Goal: Task Accomplishment & Management: Manage account settings

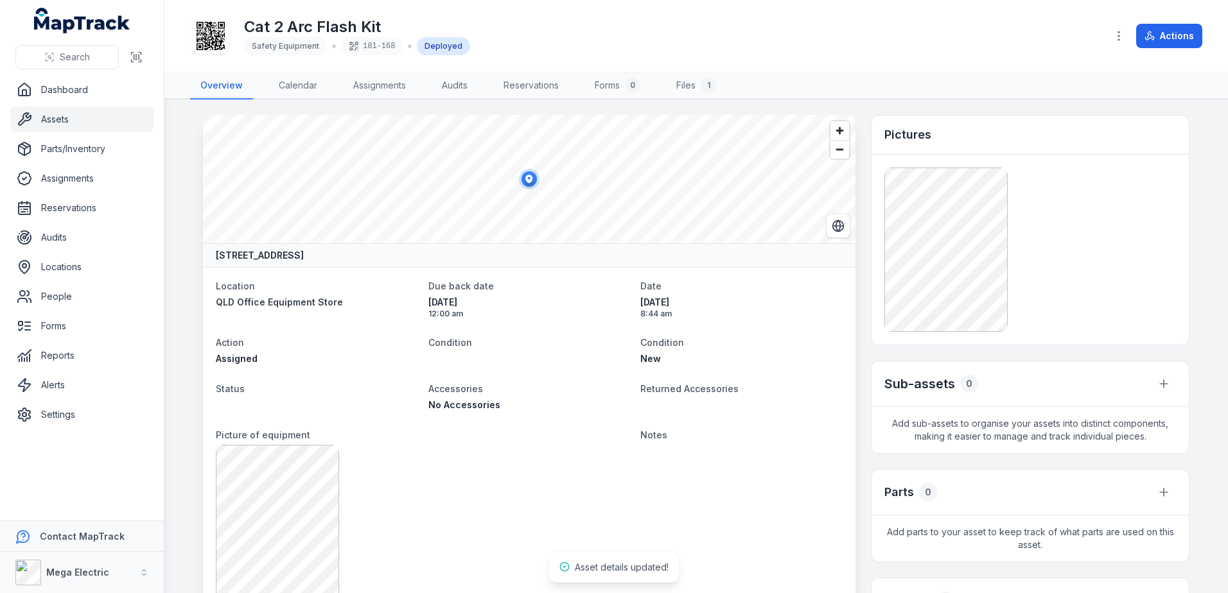
scroll to position [857, 0]
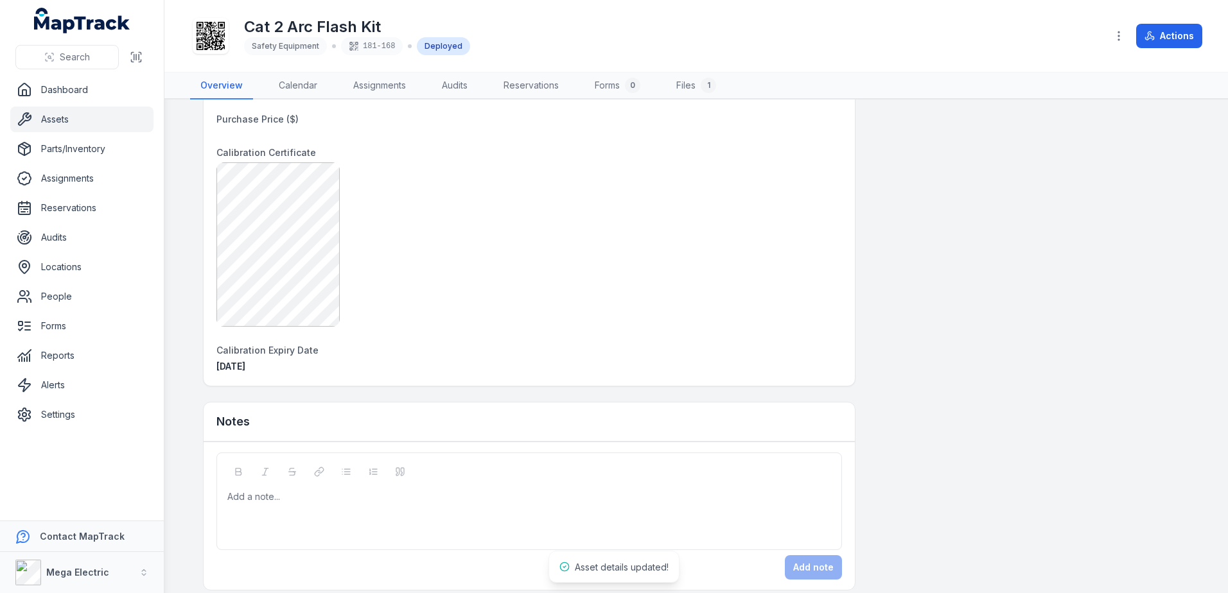
click at [351, 505] on div "Add a note..." at bounding box center [528, 516] width 603 height 51
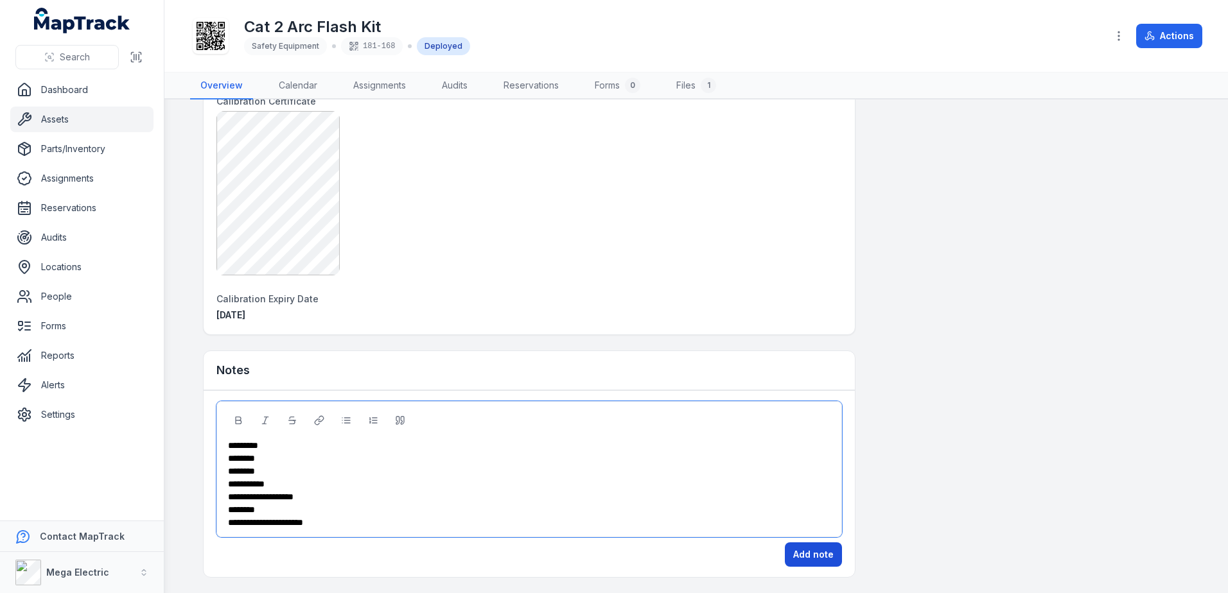
click at [821, 555] on button "Add note" at bounding box center [813, 555] width 57 height 24
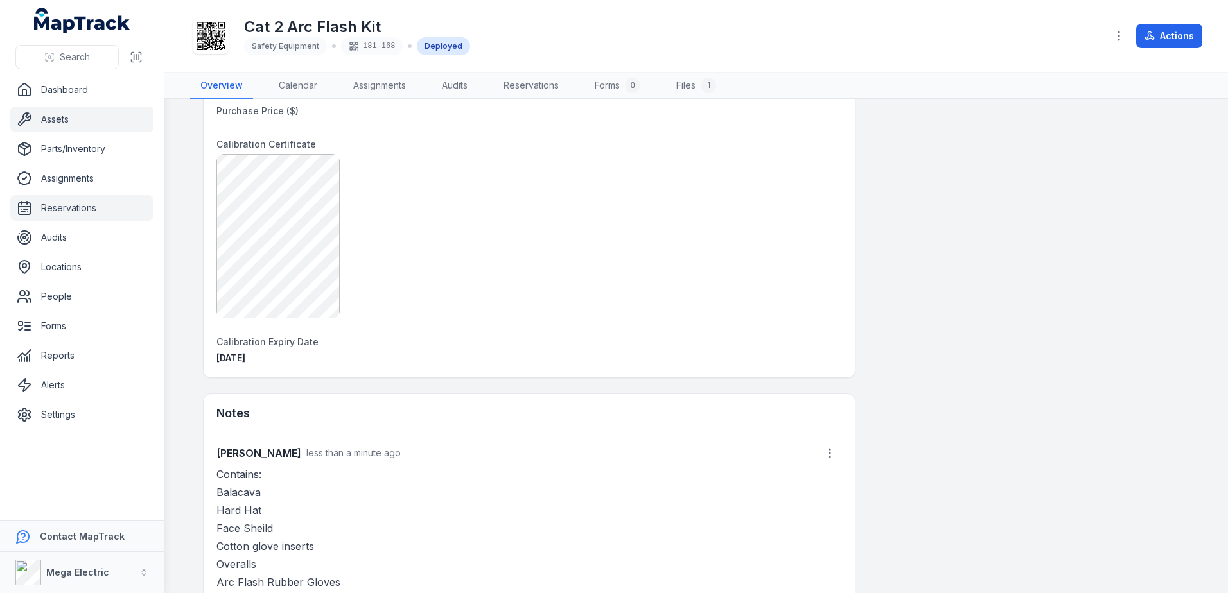
scroll to position [844, 0]
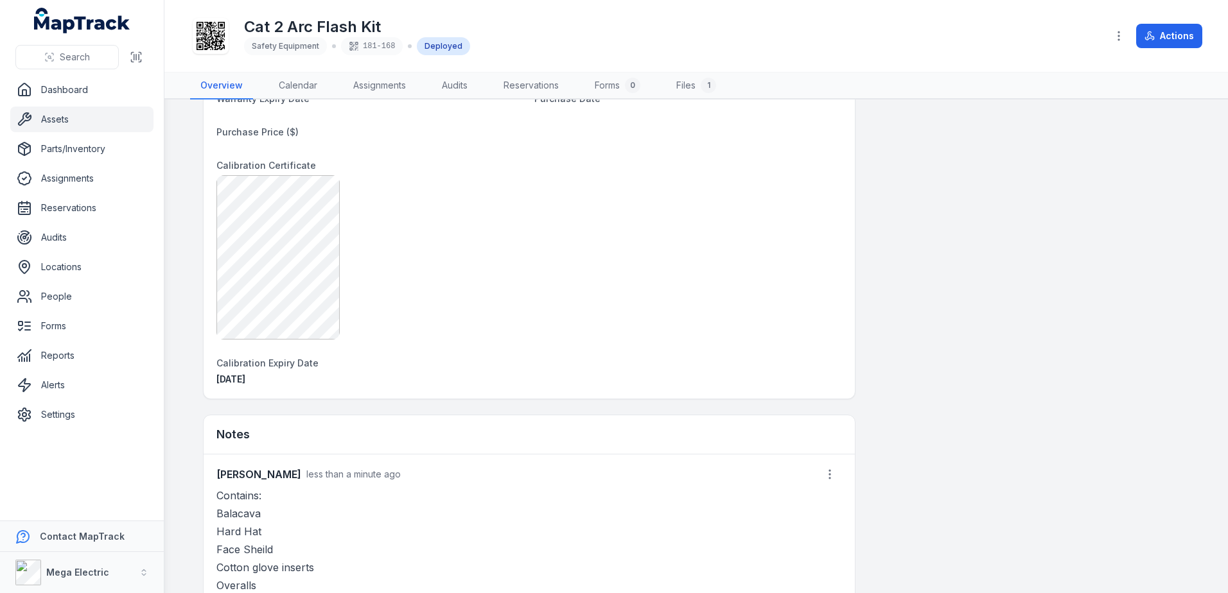
click at [74, 115] on link "Assets" at bounding box center [81, 120] width 143 height 26
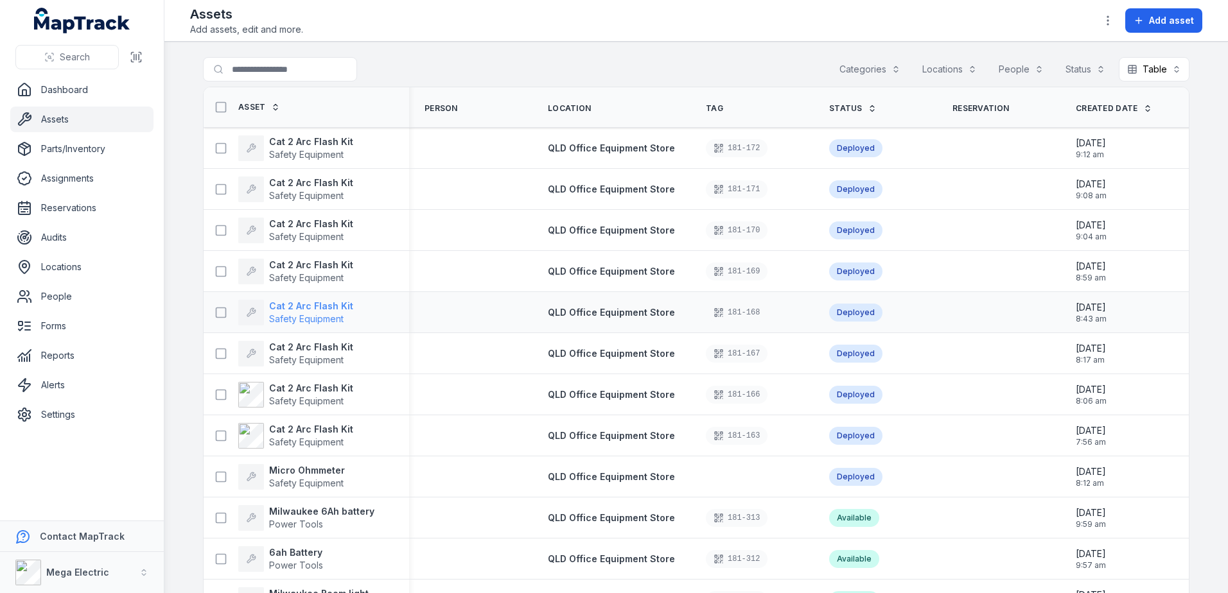
click at [318, 303] on strong "Cat 2 Arc Flash Kit" at bounding box center [311, 306] width 84 height 13
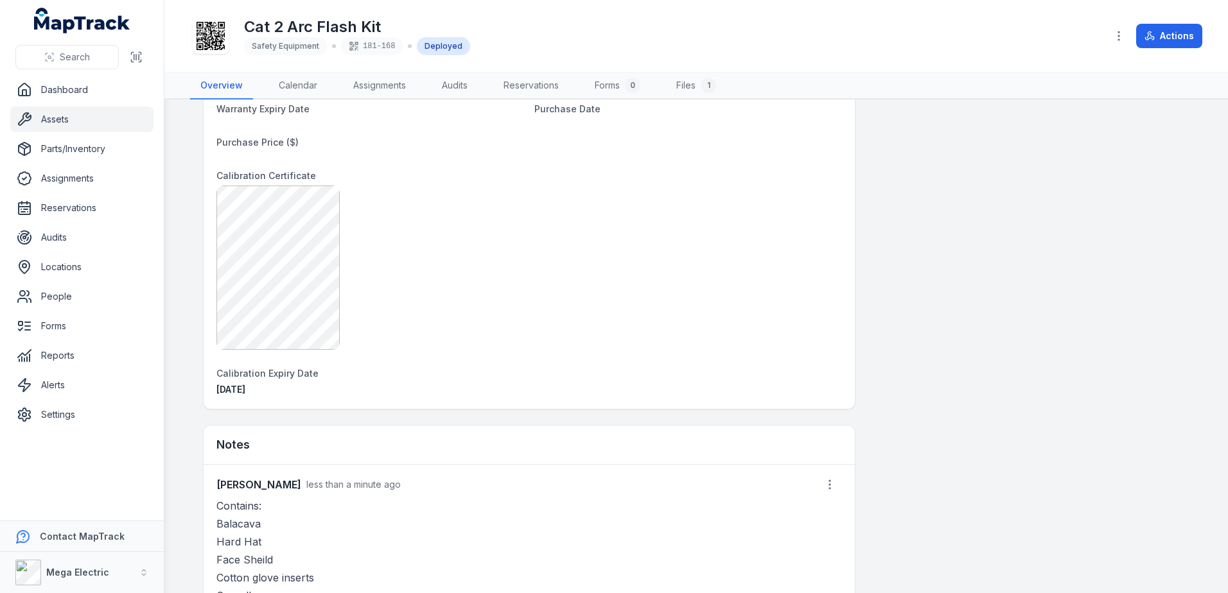
scroll to position [385, 0]
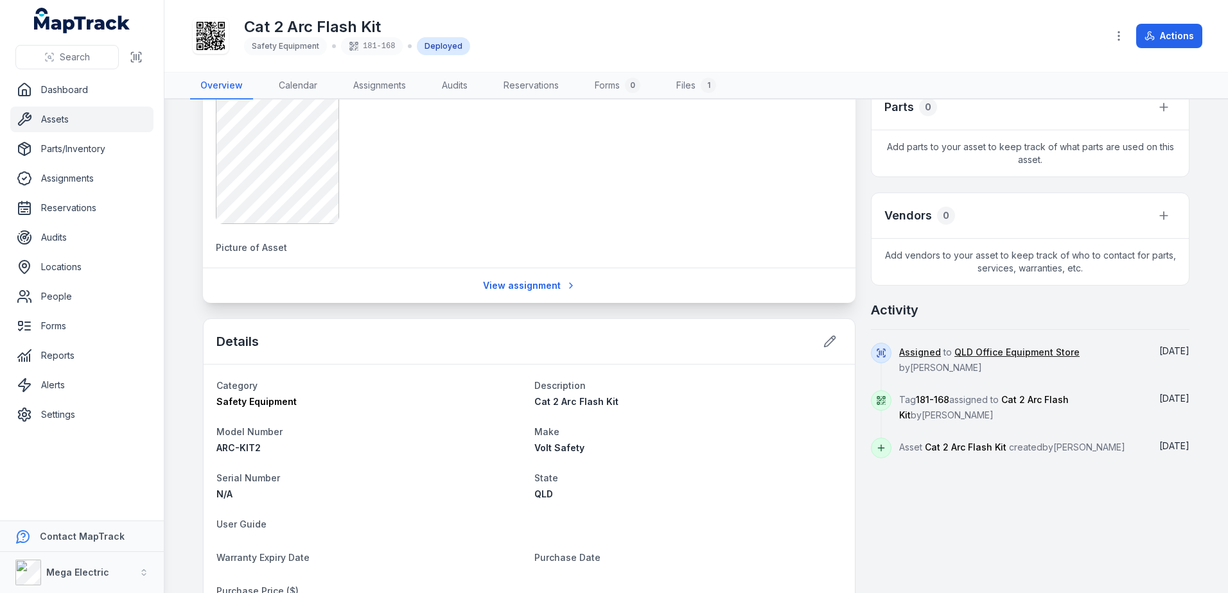
click at [89, 120] on link "Assets" at bounding box center [81, 120] width 143 height 26
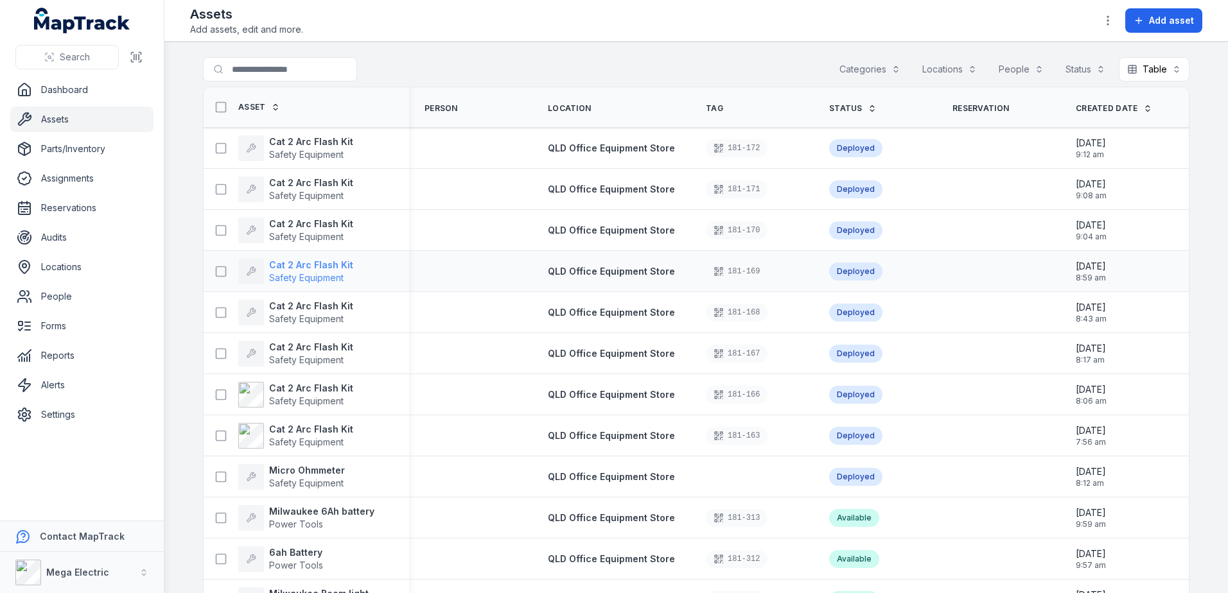
click at [281, 268] on strong "Cat 2 Arc Flash Kit" at bounding box center [311, 265] width 84 height 13
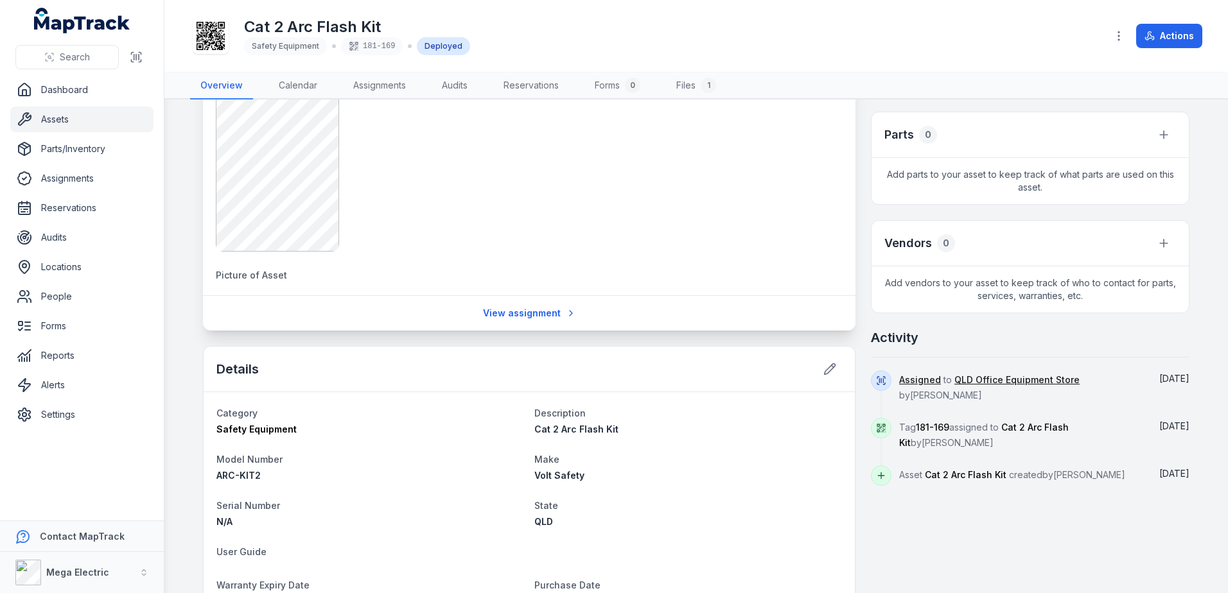
scroll to position [385, 0]
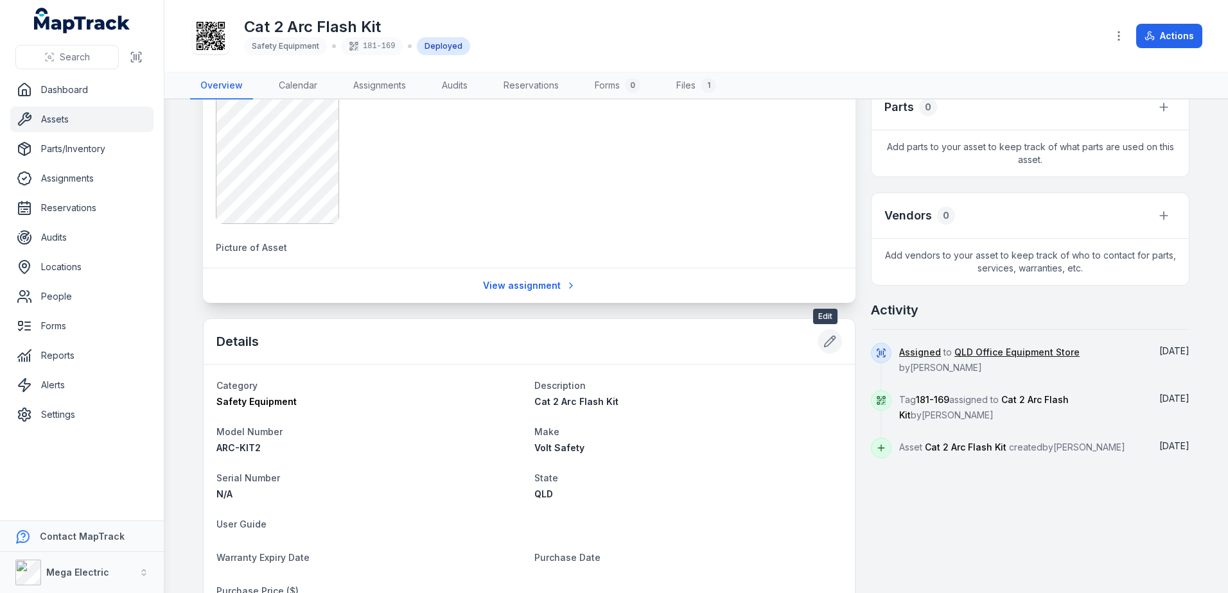
click at [828, 342] on icon at bounding box center [829, 341] width 13 height 13
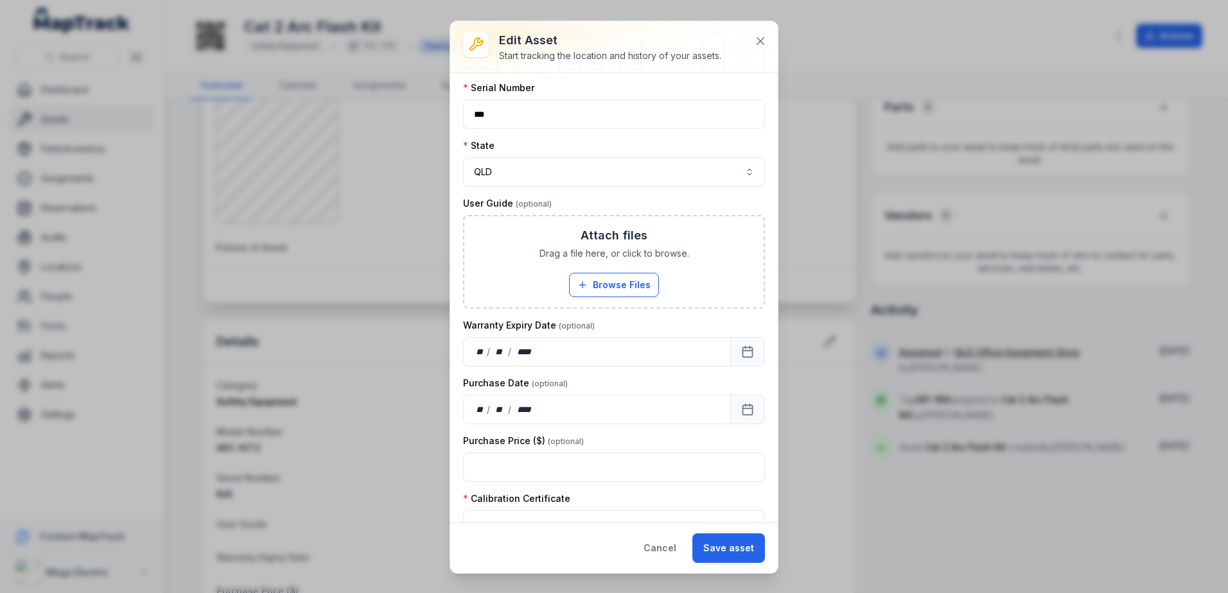
scroll to position [379, 0]
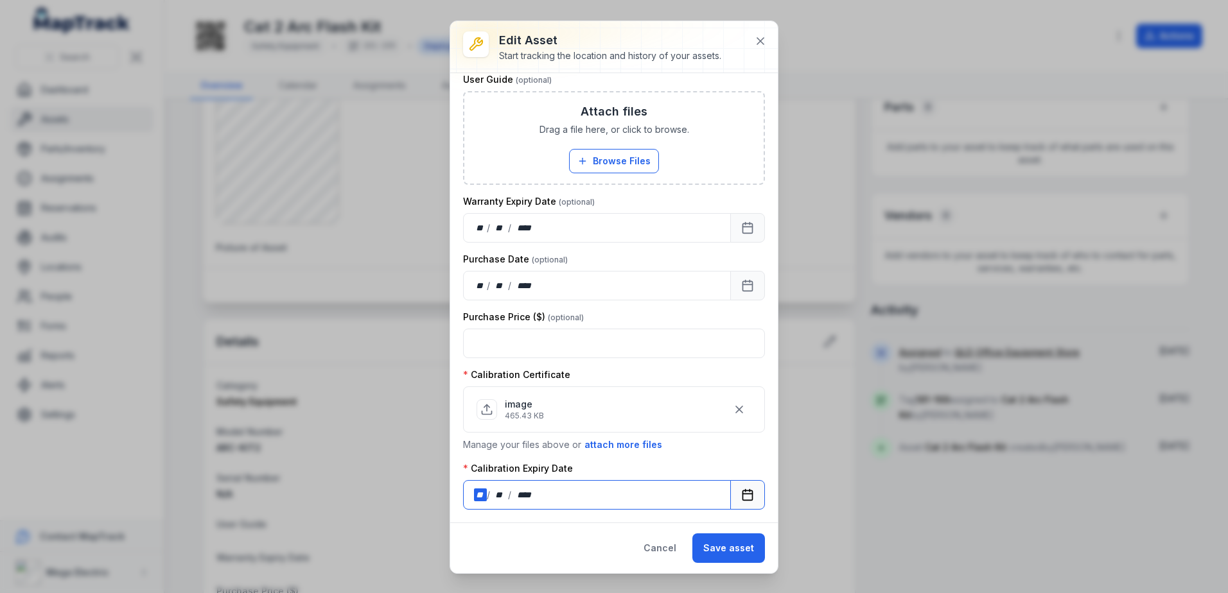
click at [478, 497] on div "**" at bounding box center [480, 495] width 13 height 13
click at [724, 544] on button "Save asset" at bounding box center [728, 549] width 73 height 30
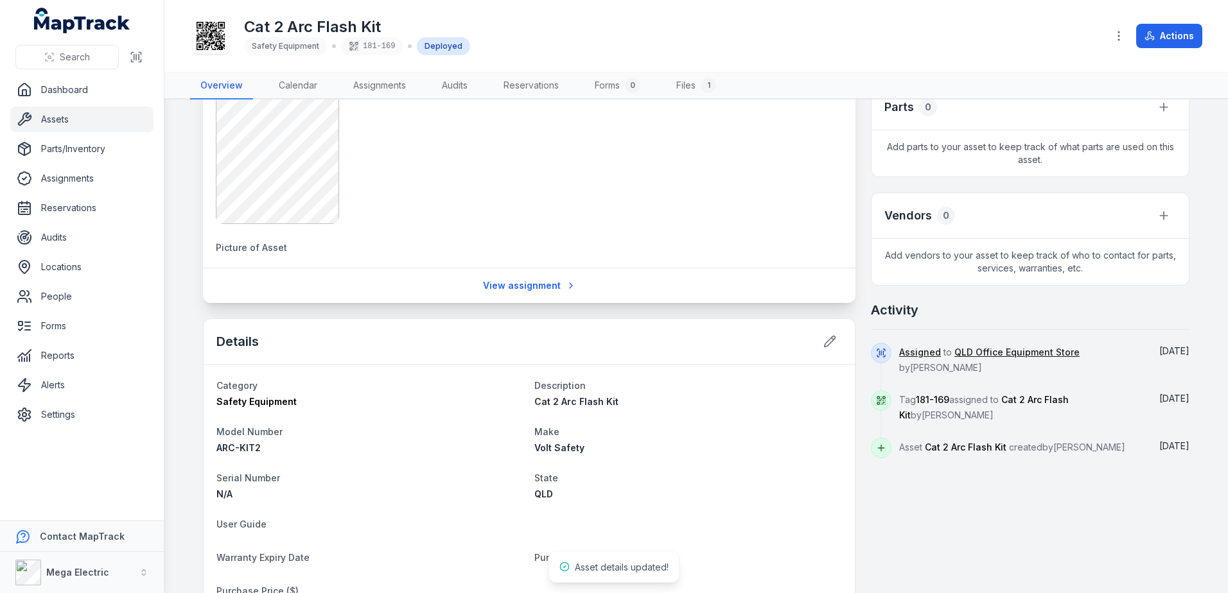
scroll to position [572, 0]
